Goal: Information Seeking & Learning: Learn about a topic

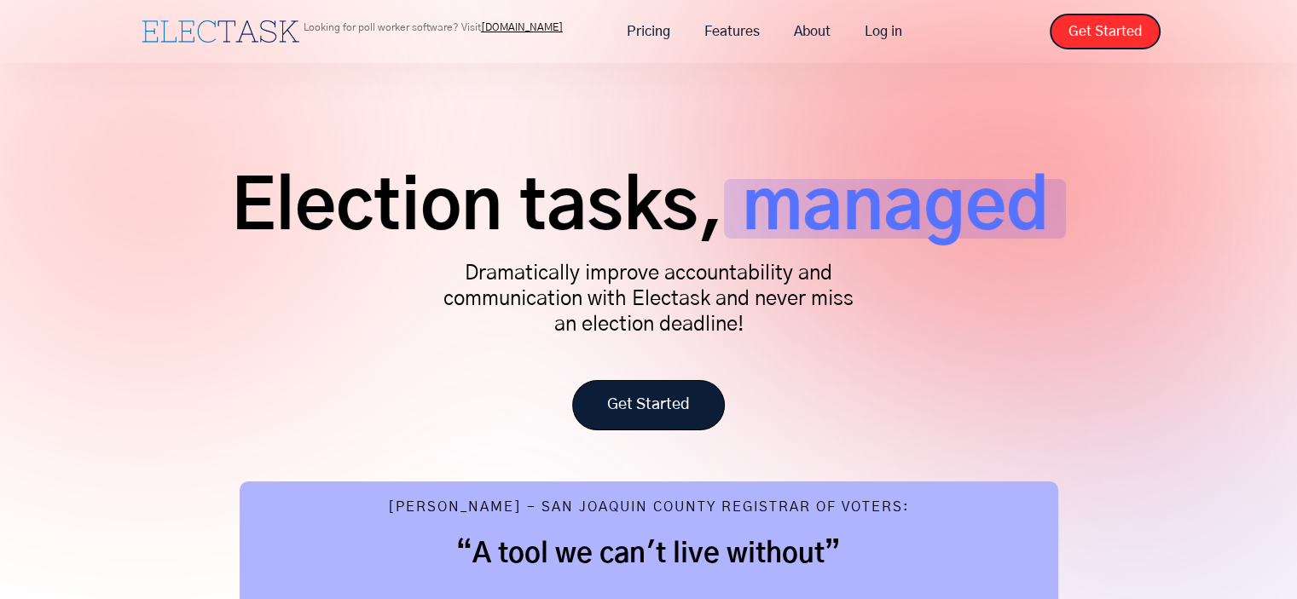
click at [661, 388] on link "Get Started" at bounding box center [648, 405] width 153 height 50
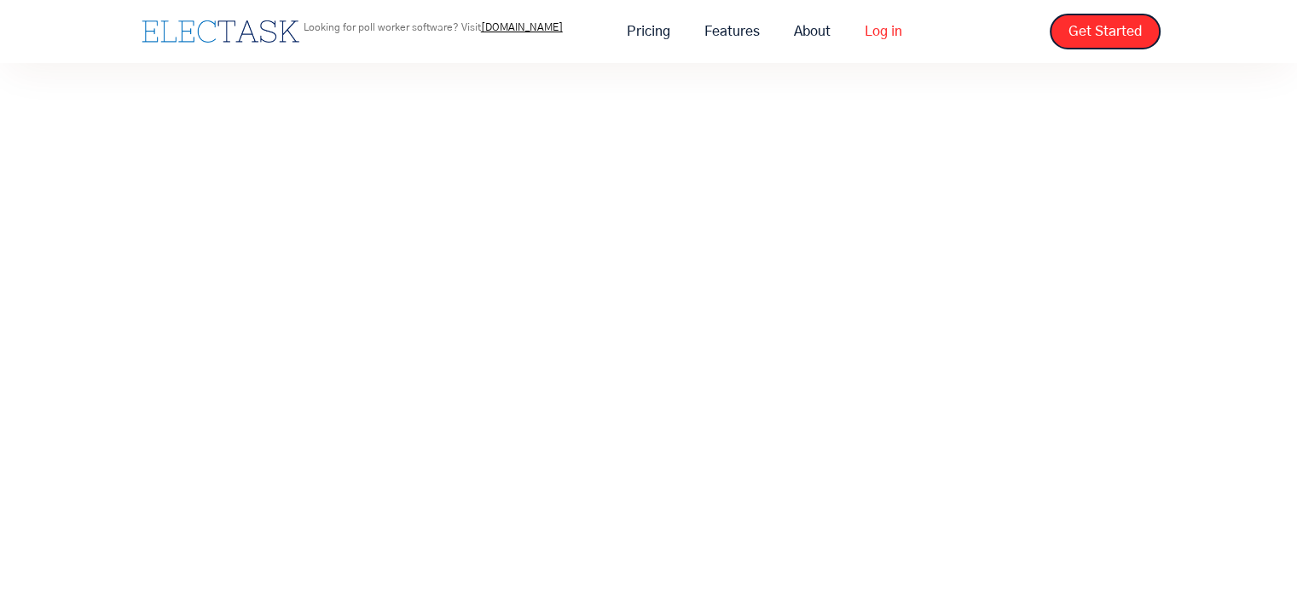
scroll to position [170, 0]
click at [824, 35] on link "About" at bounding box center [812, 32] width 71 height 36
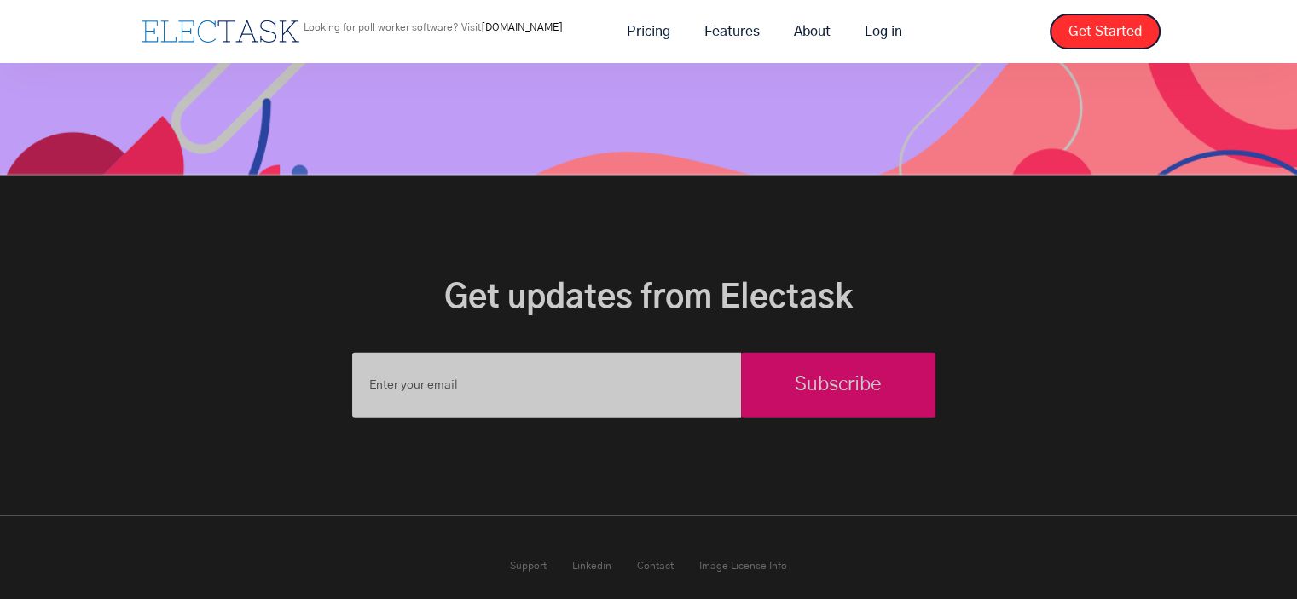
scroll to position [2650, 0]
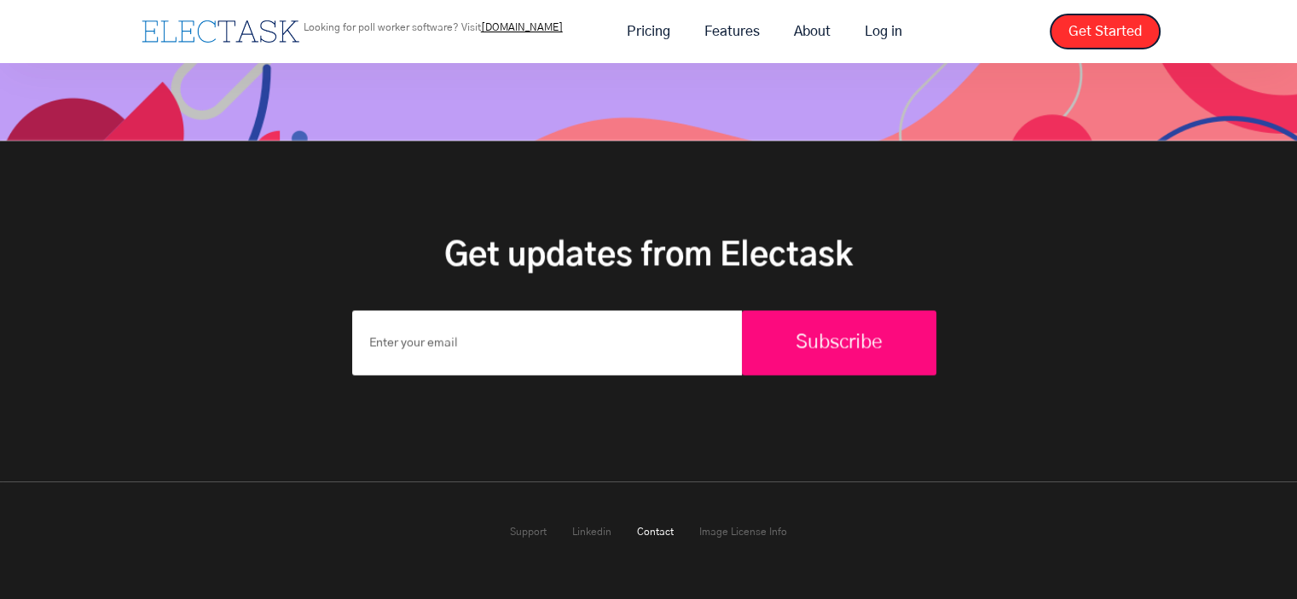
click at [657, 531] on link "Contact" at bounding box center [655, 532] width 37 height 10
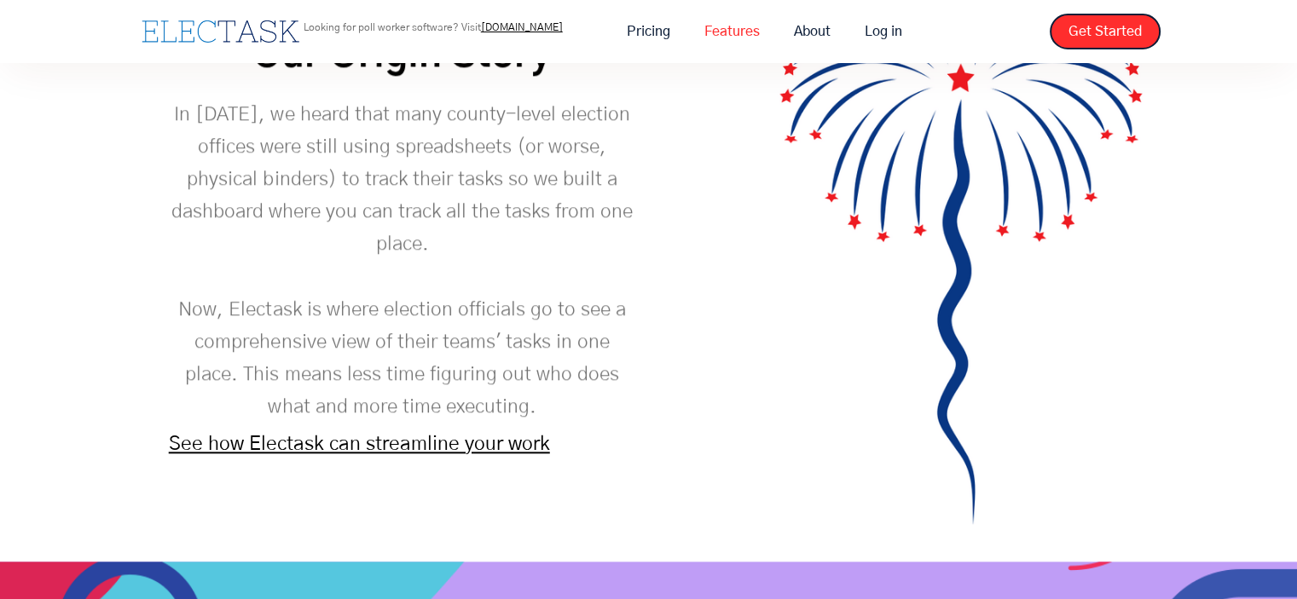
scroll to position [1627, 0]
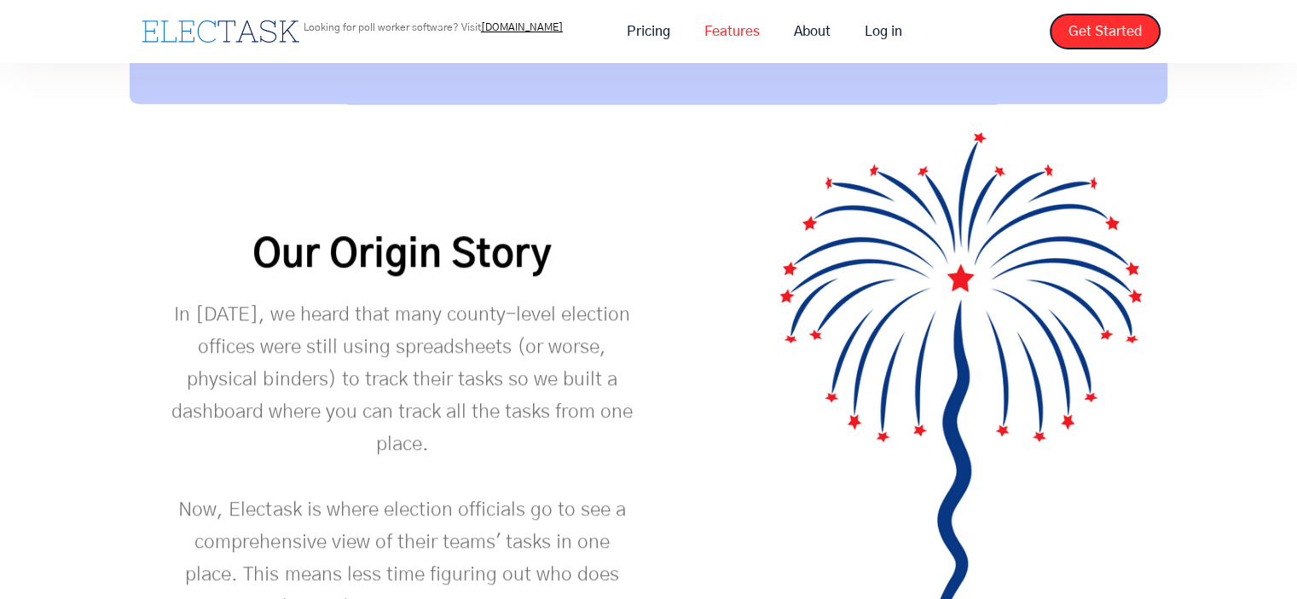
click at [725, 32] on link "Features" at bounding box center [732, 32] width 90 height 36
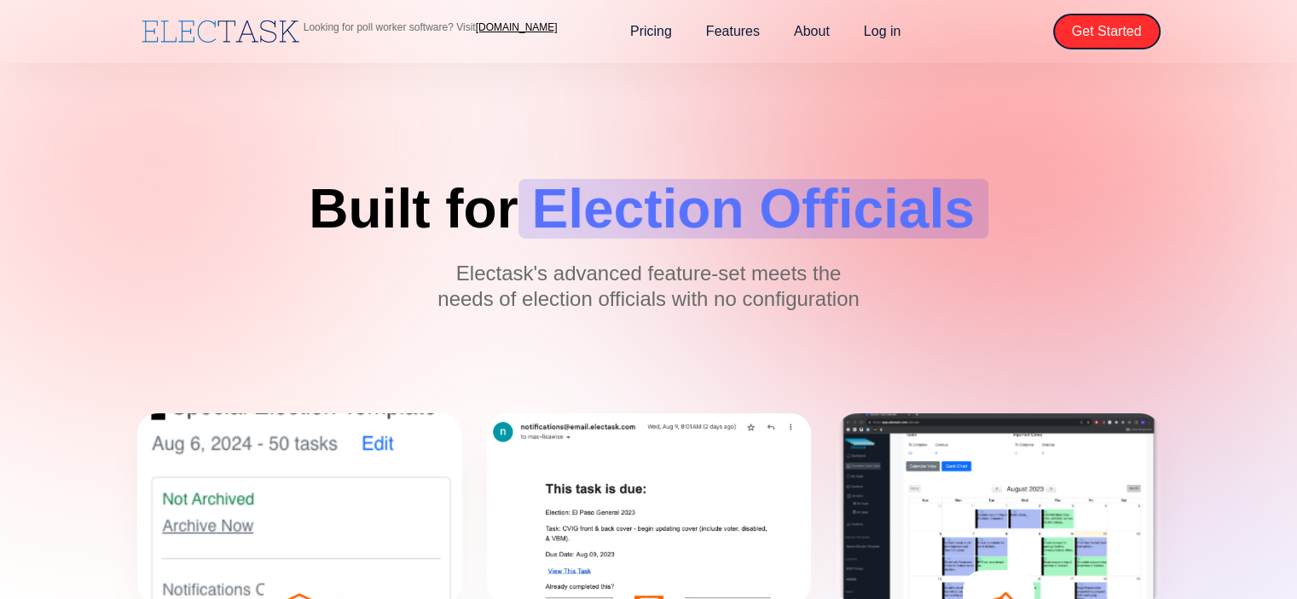
drag, startPoint x: 727, startPoint y: 39, endPoint x: 725, endPoint y: 50, distance: 11.2
click at [729, 39] on link "Features" at bounding box center [733, 32] width 88 height 36
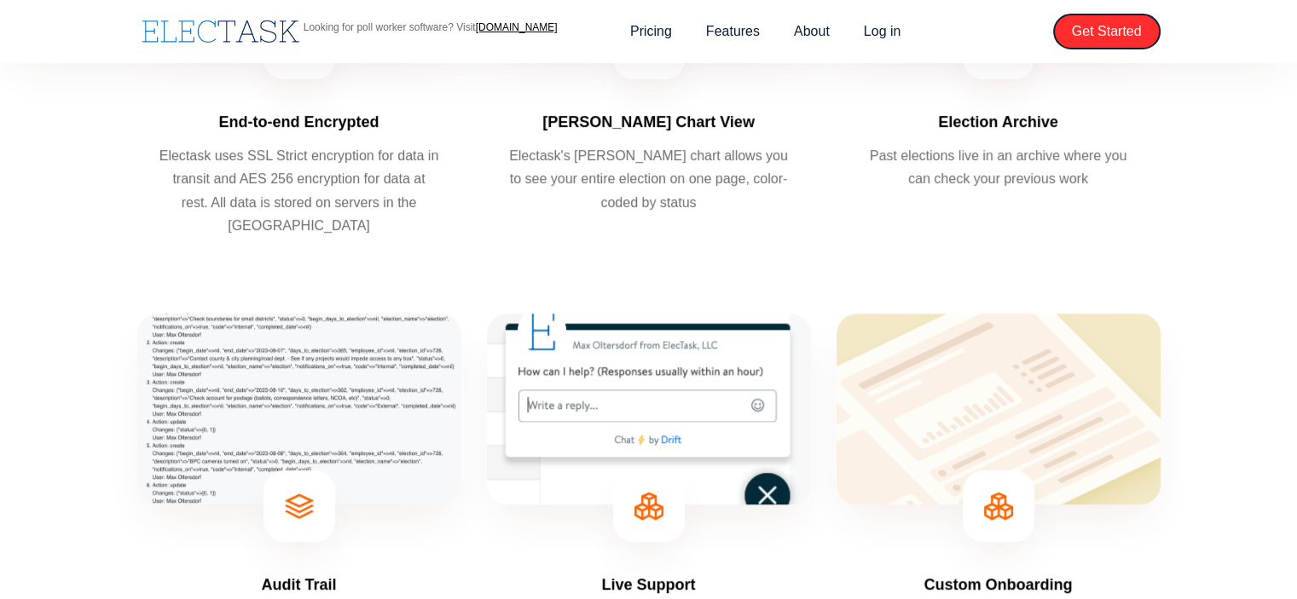
scroll to position [1023, 0]
